Goal: Information Seeking & Learning: Learn about a topic

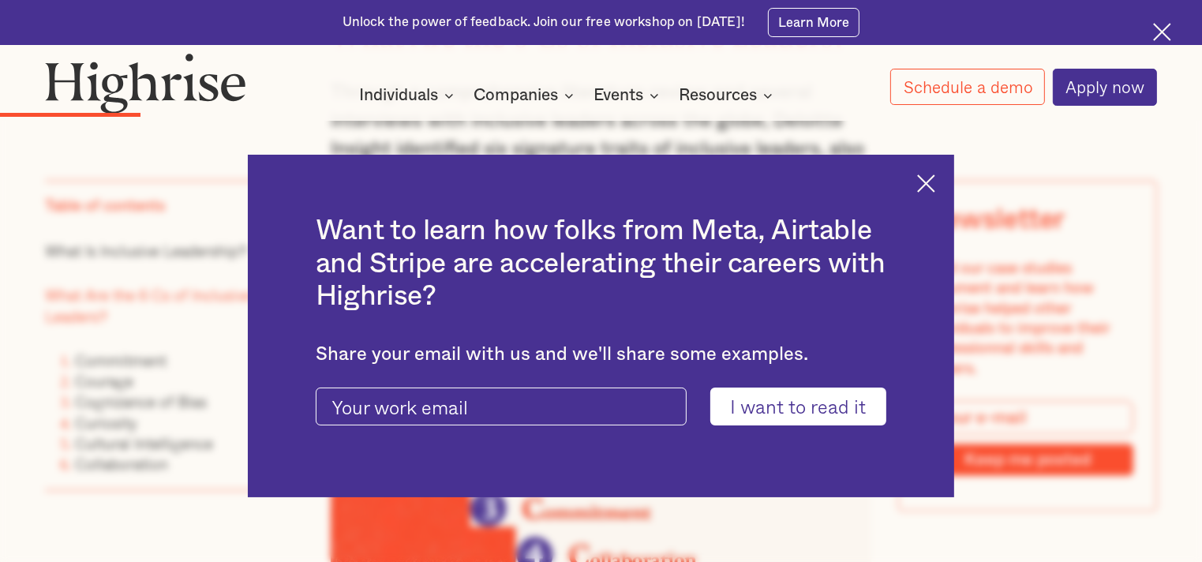
scroll to position [1922, 0]
click at [936, 186] on img at bounding box center [926, 183] width 18 height 18
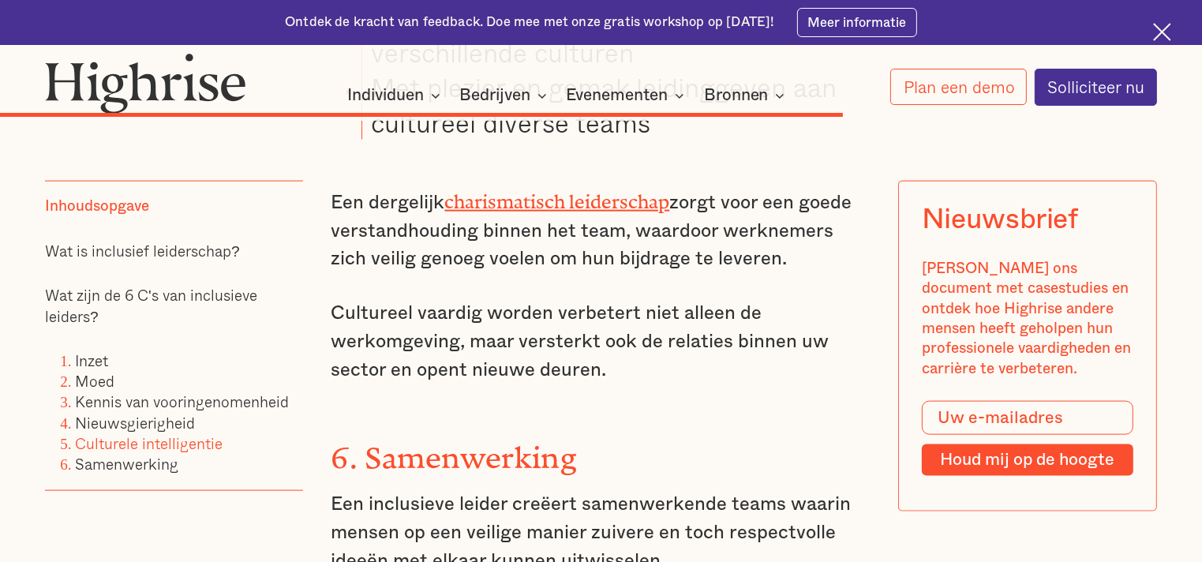
scroll to position [7977, 0]
click at [513, 191] on font "charismatisch leiderschap" at bounding box center [557, 197] width 225 height 12
click at [568, 191] on font "charismatisch leiderschap" at bounding box center [557, 197] width 225 height 12
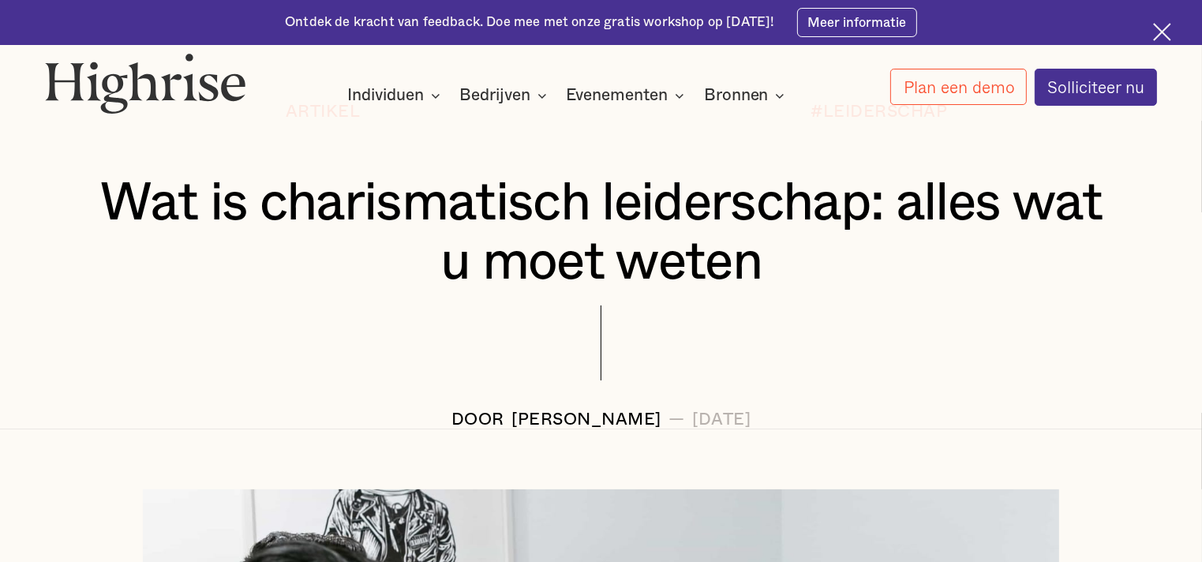
scroll to position [199, 0]
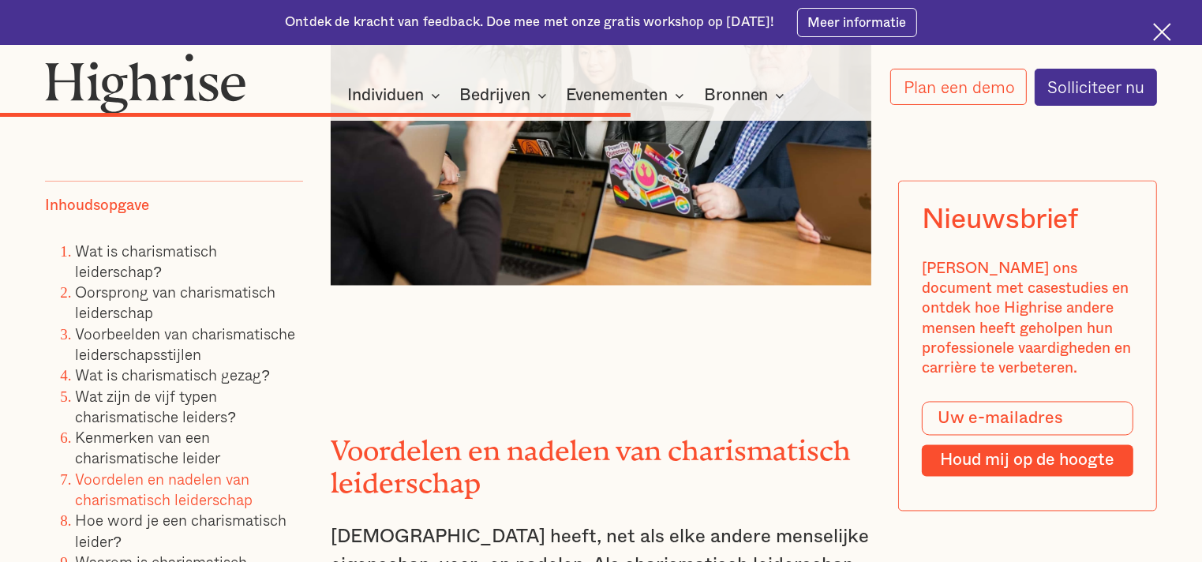
scroll to position [8823, 0]
